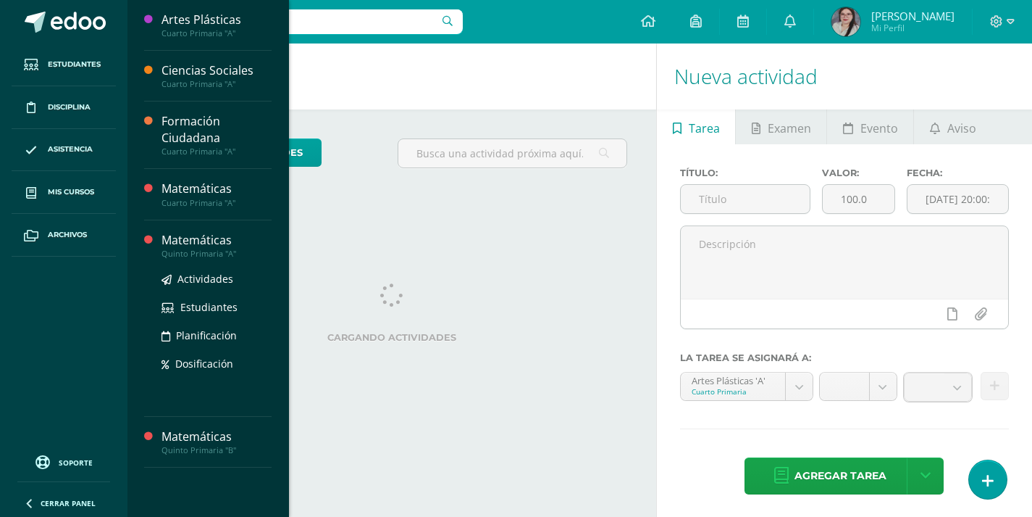
click at [222, 235] on div "Matemáticas" at bounding box center [217, 240] width 110 height 17
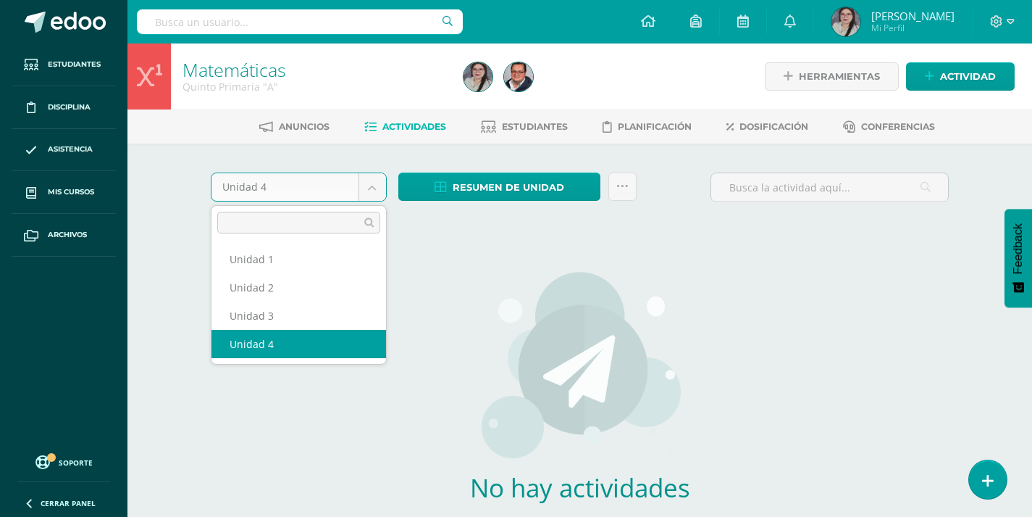
click at [364, 193] on body "Estudiantes Disciplina Asistencia Mis cursos Archivos Soporte Centro de ayuda Ú…" at bounding box center [516, 311] width 1032 height 622
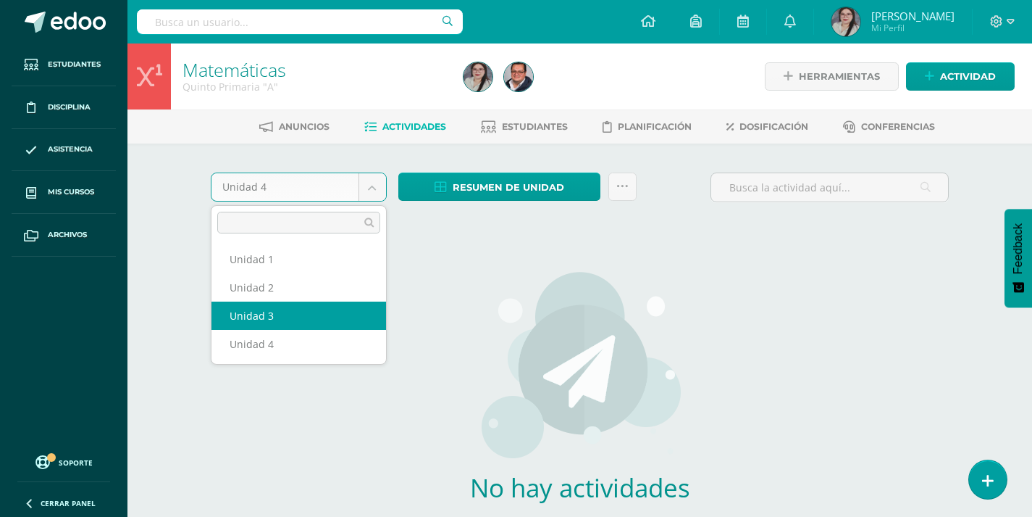
select select "Unidad 3"
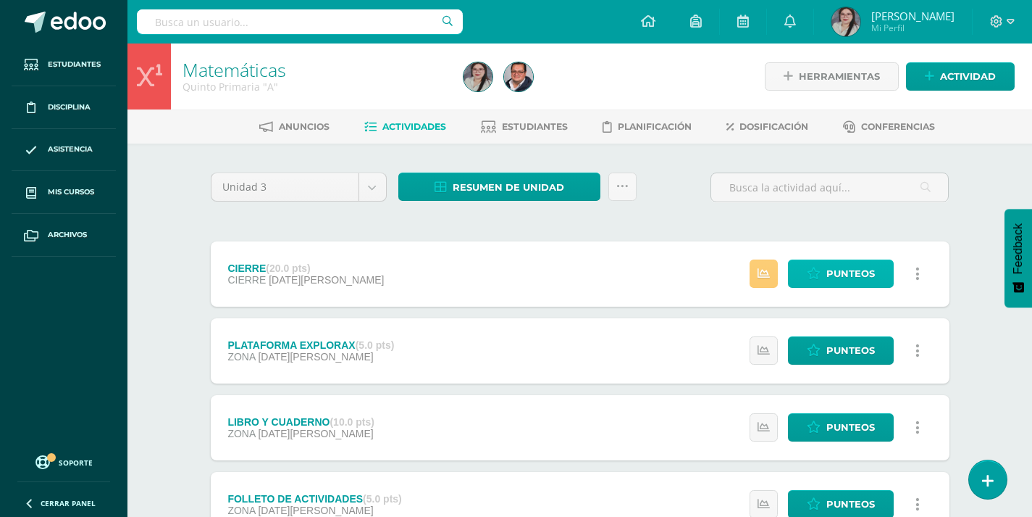
click at [845, 267] on span "Punteos" at bounding box center [851, 273] width 49 height 27
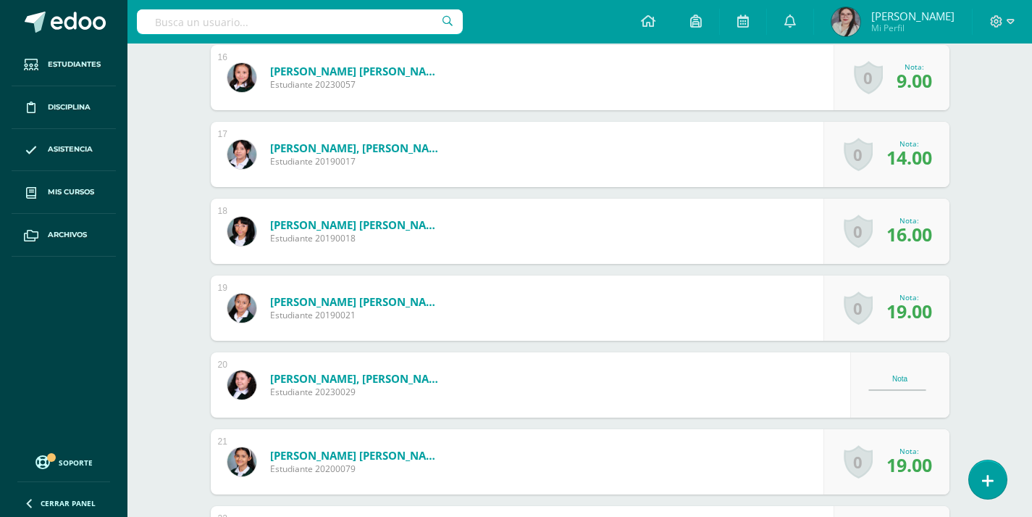
scroll to position [1669, 0]
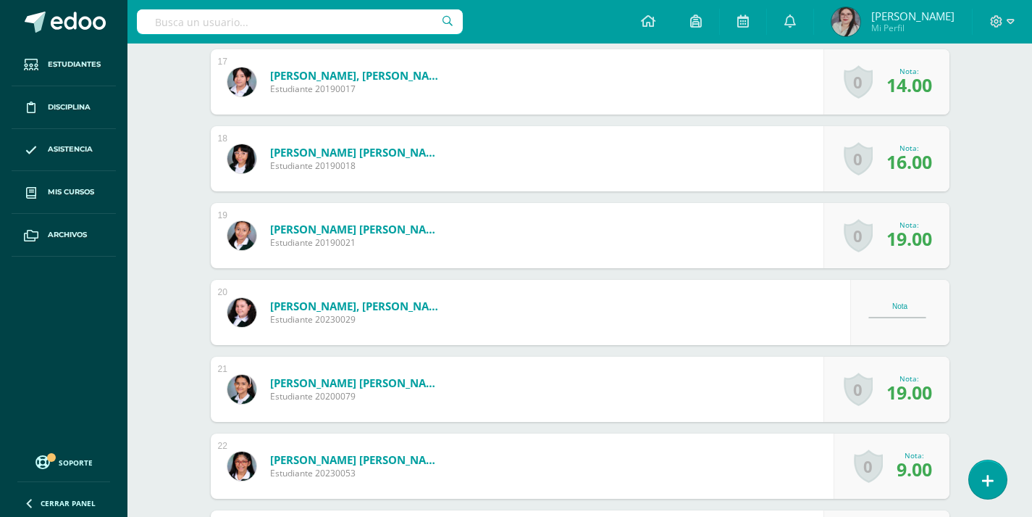
click at [902, 308] on div "Nota" at bounding box center [901, 306] width 64 height 8
click at [902, 314] on div "Nota" at bounding box center [901, 312] width 64 height 20
